Goal: Transaction & Acquisition: Download file/media

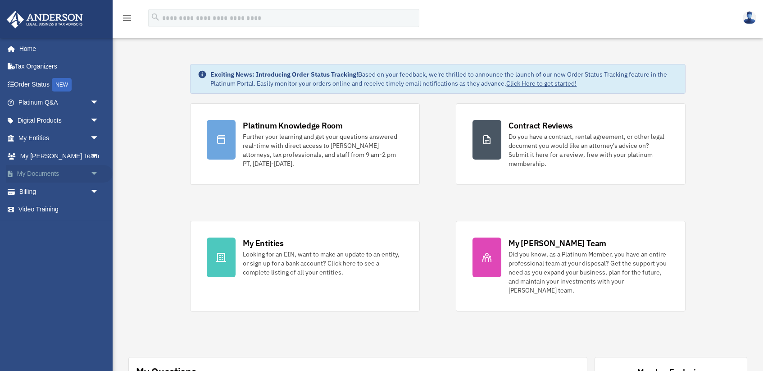
click at [95, 171] on span "arrow_drop_down" at bounding box center [99, 174] width 18 height 18
click at [34, 189] on link "Box" at bounding box center [63, 191] width 100 height 18
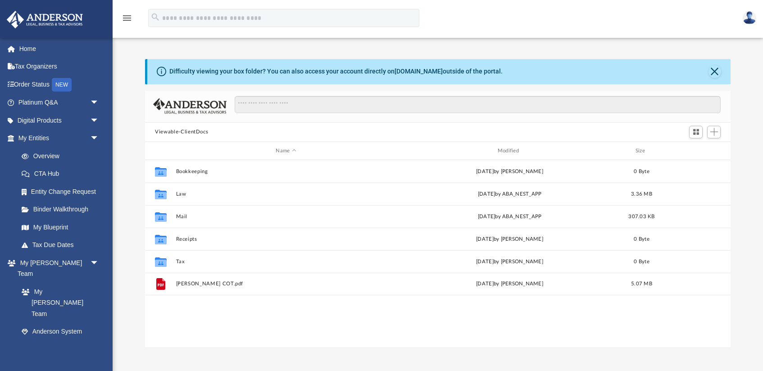
scroll to position [205, 585]
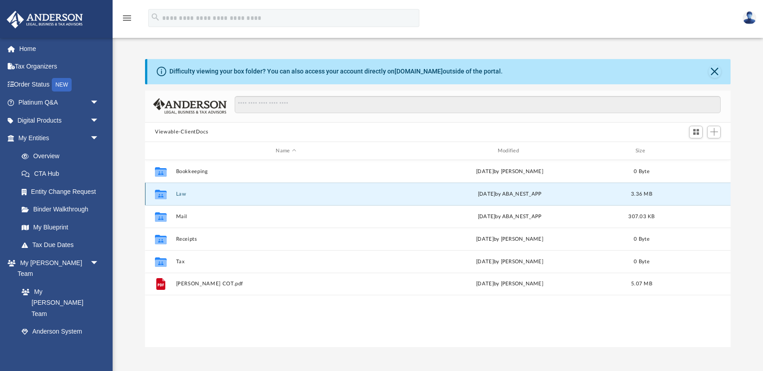
click at [177, 194] on button "Law" at bounding box center [286, 194] width 220 height 6
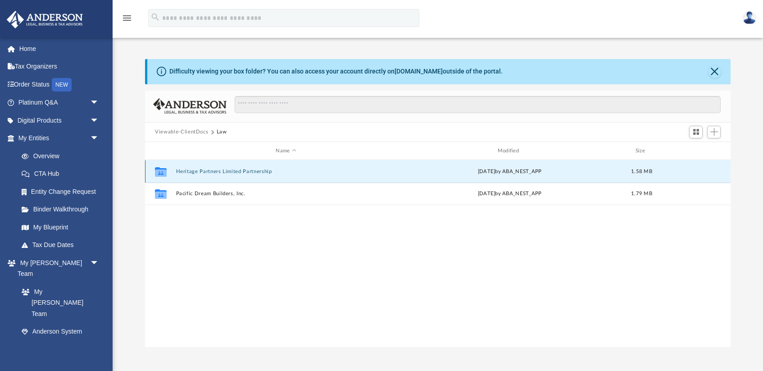
click at [208, 173] on button "Heritage Partners Limited Partnership" at bounding box center [286, 171] width 220 height 6
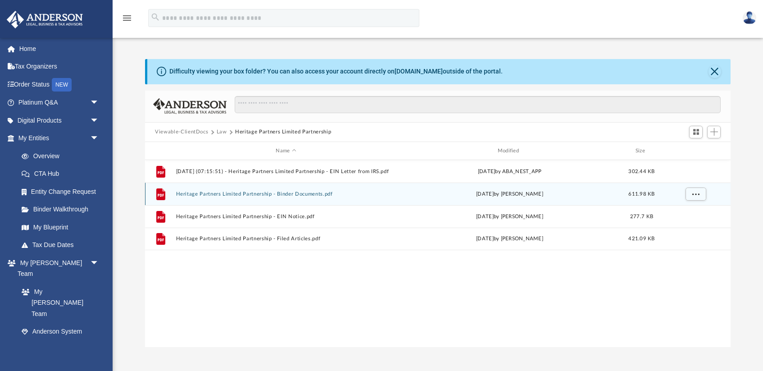
click at [202, 194] on button "Heritage Partners Limited Partnership - Binder Documents.pdf" at bounding box center [286, 194] width 220 height 6
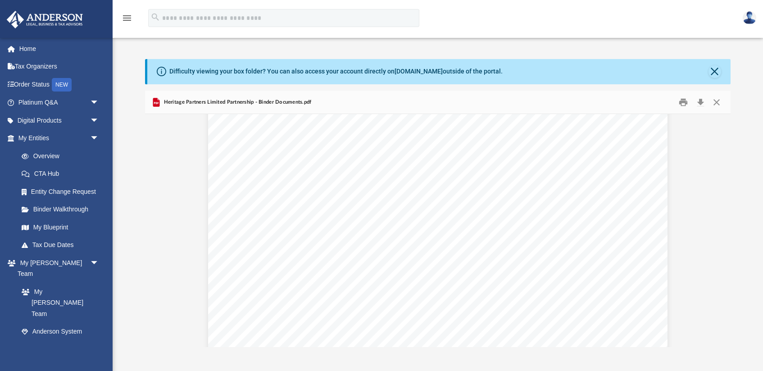
scroll to position [4585, 0]
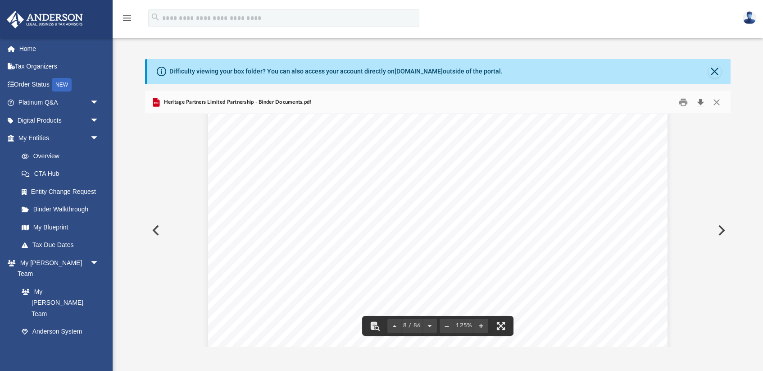
click at [700, 101] on button "Download" at bounding box center [700, 102] width 16 height 14
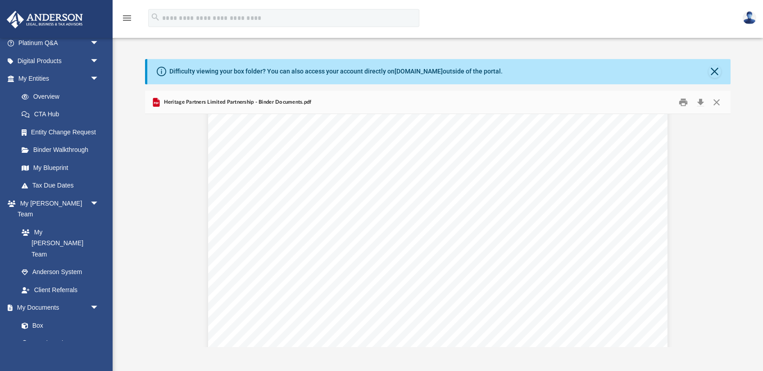
scroll to position [68, 0]
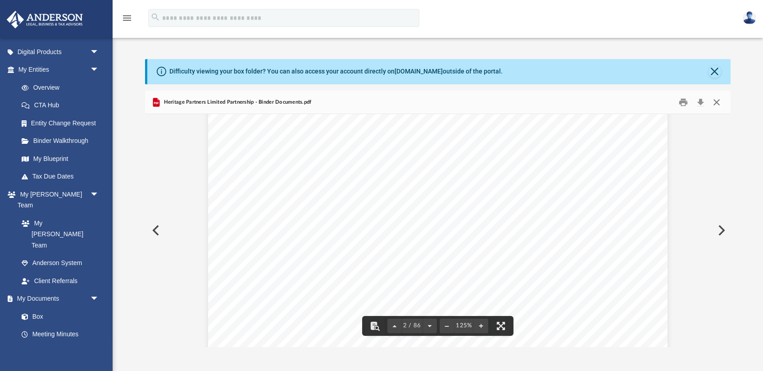
click at [715, 103] on button "Close" at bounding box center [716, 102] width 16 height 14
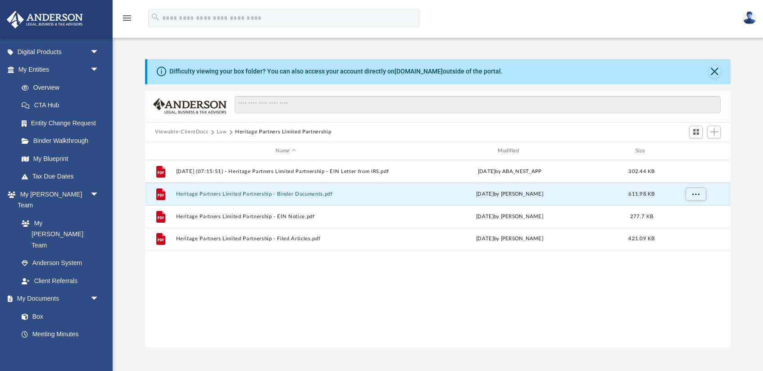
click at [223, 131] on button "Law" at bounding box center [222, 132] width 10 height 8
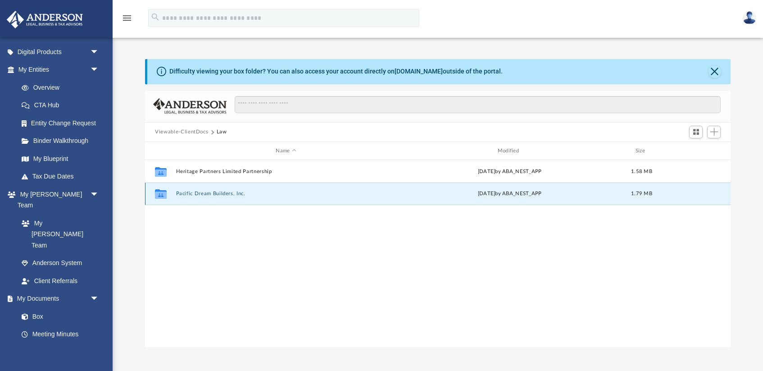
click at [220, 192] on button "Pacific Dream Builders, Inc." at bounding box center [286, 194] width 220 height 6
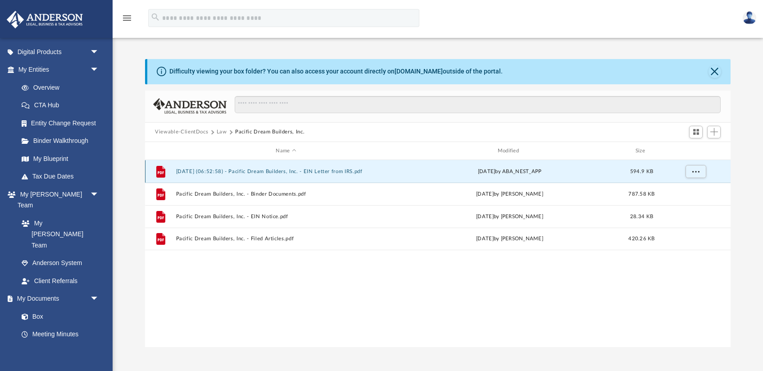
click at [249, 170] on button "[DATE] (06:52:58) - Pacific Dream Builders, Inc. - EIN Letter from IRS.pdf" at bounding box center [286, 171] width 220 height 6
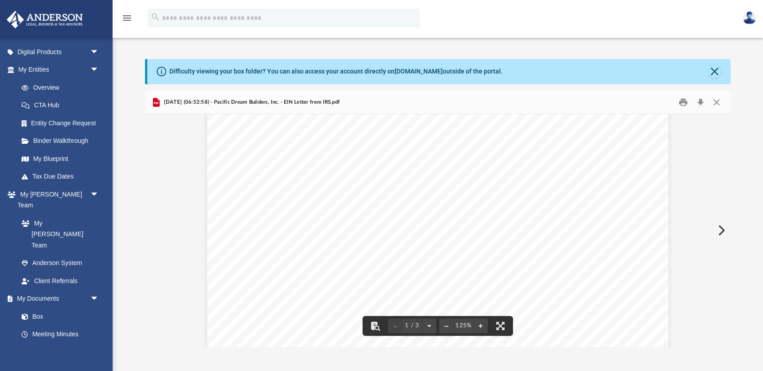
scroll to position [62, 0]
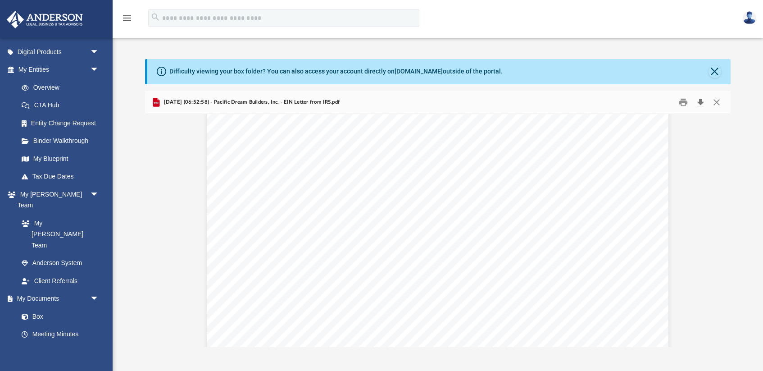
click at [701, 100] on button "Download" at bounding box center [700, 102] width 16 height 14
